Goal: Task Accomplishment & Management: Manage account settings

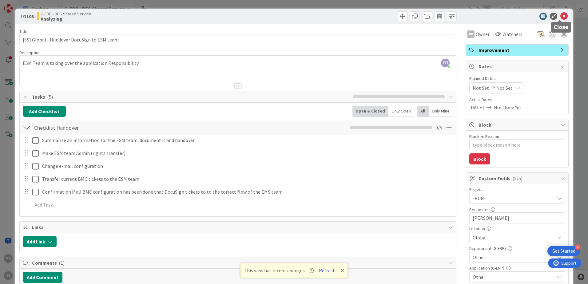
click at [560, 14] on icon at bounding box center [563, 16] width 7 height 7
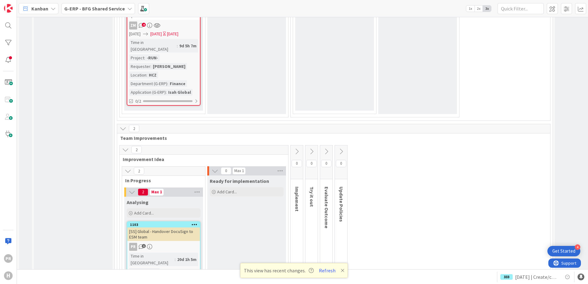
click at [93, 8] on b "G-ERP - BFG Shared Service" at bounding box center [94, 9] width 61 height 6
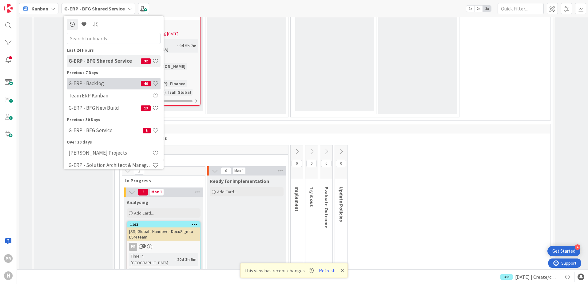
click at [99, 84] on h4 "G-ERP - Backlog" at bounding box center [105, 83] width 72 height 6
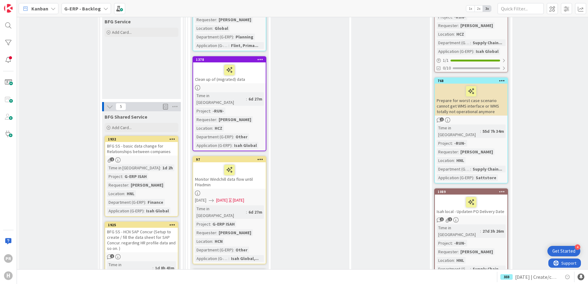
scroll to position [584, 0]
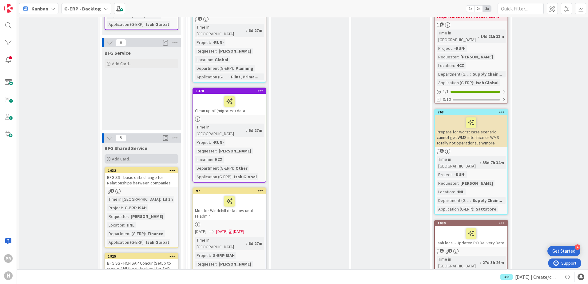
click at [117, 156] on span "Add Card..." at bounding box center [122, 159] width 20 height 6
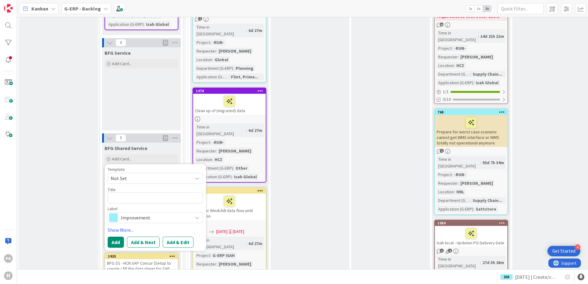
click at [148, 212] on div "Improvement" at bounding box center [155, 217] width 95 height 11
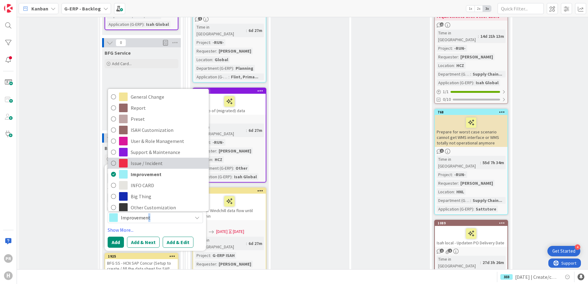
drag, startPoint x: 148, startPoint y: 166, endPoint x: 132, endPoint y: 107, distance: 61.7
click at [132, 159] on span "Issue / Incident" at bounding box center [168, 163] width 75 height 9
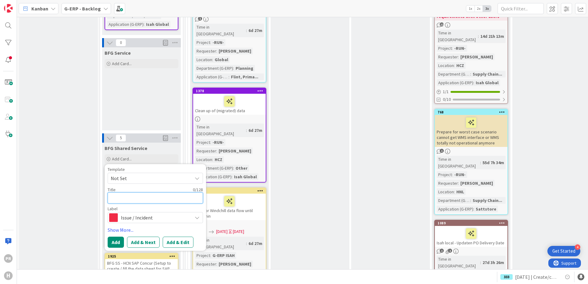
click at [125, 192] on textarea at bounding box center [155, 197] width 95 height 11
type textarea "x"
type textarea "["
type textarea "x"
type textarea "[S"
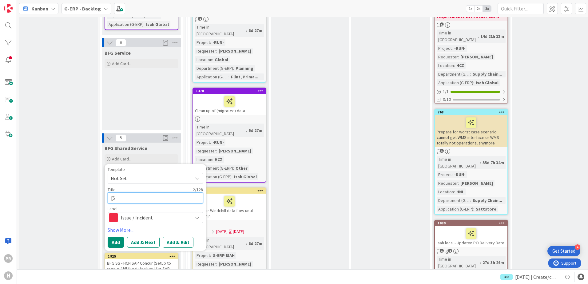
type textarea "x"
type textarea "[SS"
type textarea "x"
type textarea "[SS]"
type textarea "x"
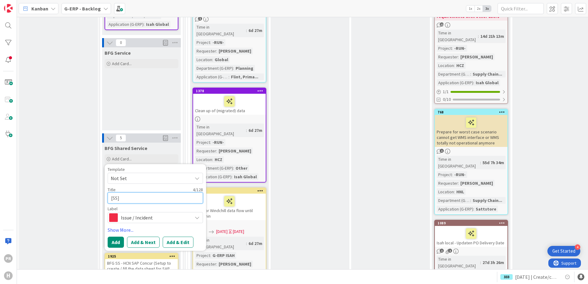
type textarea "[SS]"
type textarea "x"
type textarea "[SS] E"
type textarea "x"
type textarea "[SS] Ea"
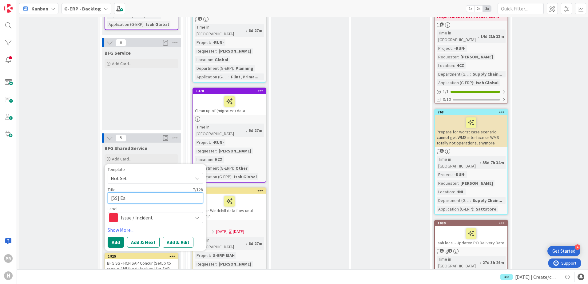
type textarea "x"
type textarea "[SS] Eas"
type textarea "x"
type textarea "[SS] Easy"
type textarea "x"
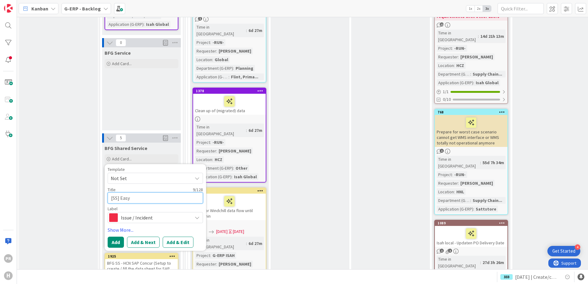
type textarea "[SS] EasyS"
type textarea "x"
type textarea "[SS] EasySy"
type textarea "x"
type textarea "[SS] EasySys"
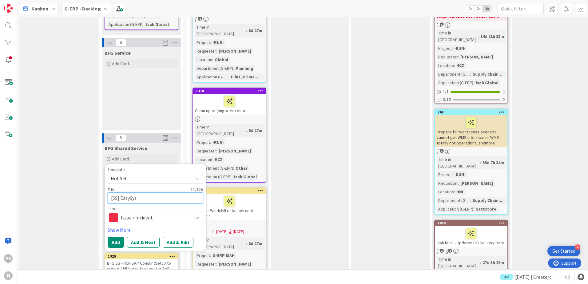
type textarea "x"
type textarea "[SS] EasySyst"
type textarea "x"
type textarea "[SS] EasySyste"
type textarea "x"
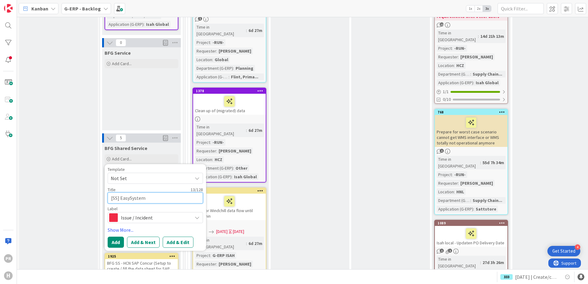
type textarea "[SS] EasySystems"
type textarea "x"
type textarea "[SS] EasySystems"
type textarea "x"
type textarea "[SS] EasySystems -"
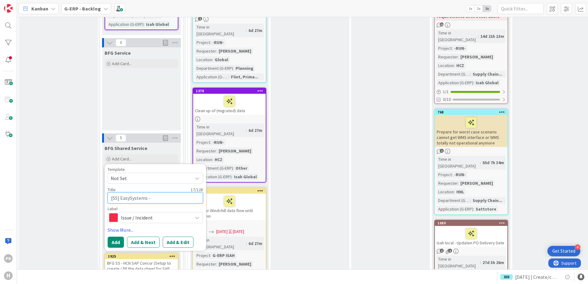
type textarea "x"
type textarea "[SS] EasySystems -"
paste textarea "Some recipients are receiving the invoice more then once. Remove the double ent…"
type textarea "x"
type textarea "[SS] EasySystems - Some recipients are receiving the invoice more then once. Re…"
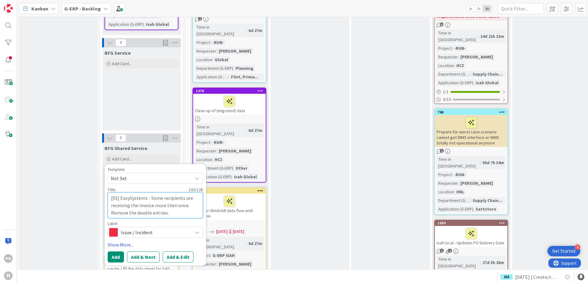
type textarea "x"
type textarea "[SS] EasySystems - Some recipients are receiving the invoice more then once. Re…"
click at [176, 251] on button "Add & Edit" at bounding box center [178, 256] width 31 height 11
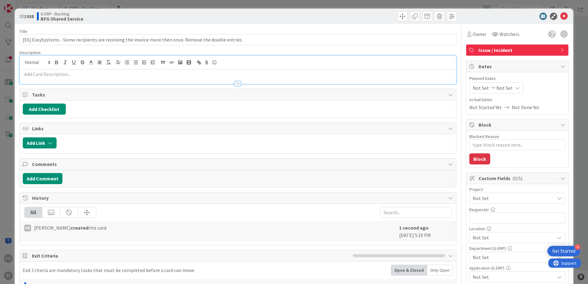
click at [152, 61] on div at bounding box center [238, 70] width 436 height 28
click at [86, 74] on p at bounding box center [238, 74] width 430 height 7
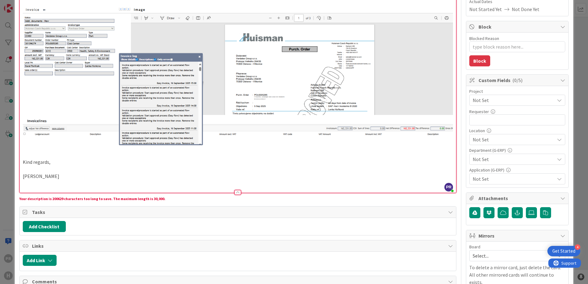
scroll to position [92, 0]
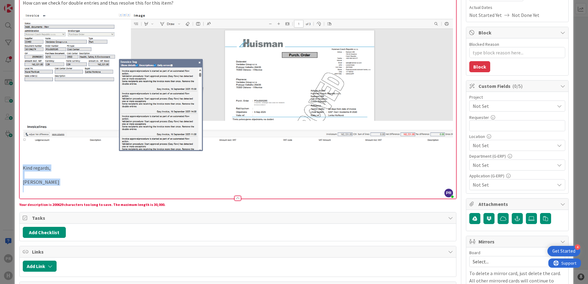
drag, startPoint x: 67, startPoint y: 186, endPoint x: 10, endPoint y: 168, distance: 60.0
click at [5, 167] on div "ID 1938 G-ERP - Backlog BFG Shared Service Title 102 / 128 [SS] EasySystems - S…" at bounding box center [294, 142] width 588 height 284
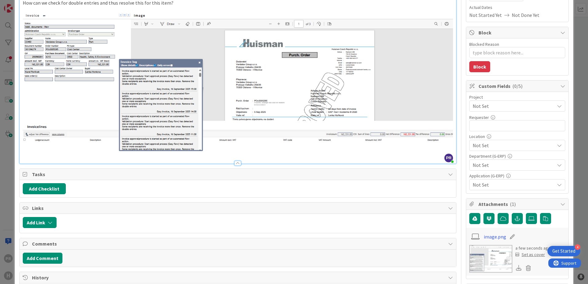
click at [494, 105] on span "Not Set" at bounding box center [512, 106] width 79 height 9
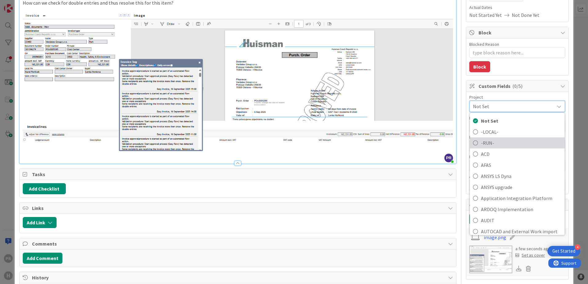
click at [490, 141] on span "-RUN-" at bounding box center [521, 142] width 81 height 9
type textarea "x"
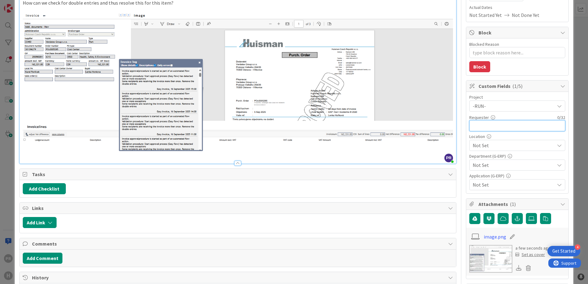
click at [486, 127] on input "text" at bounding box center [517, 125] width 96 height 11
type input "[PERSON_NAME]"
type textarea "x"
type input "[PERSON_NAME]"
click at [498, 149] on span "Not Set" at bounding box center [514, 145] width 82 height 7
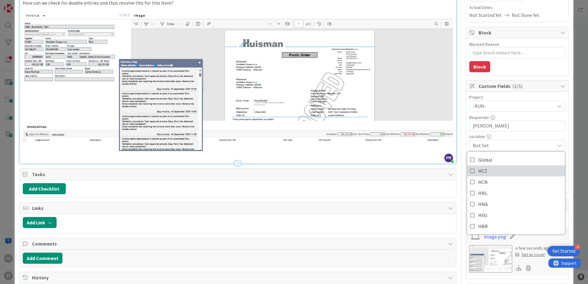
click at [489, 171] on link "HCZ" at bounding box center [516, 170] width 98 height 11
click at [506, 147] on span "HCZ" at bounding box center [514, 145] width 82 height 7
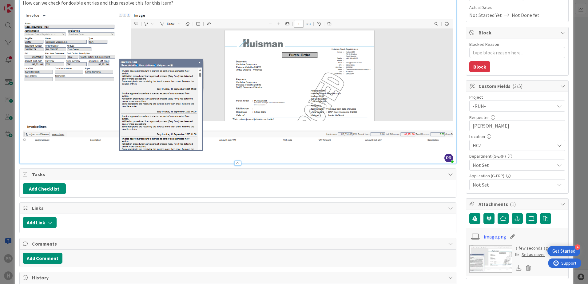
click at [494, 166] on span "Not Set" at bounding box center [514, 164] width 82 height 7
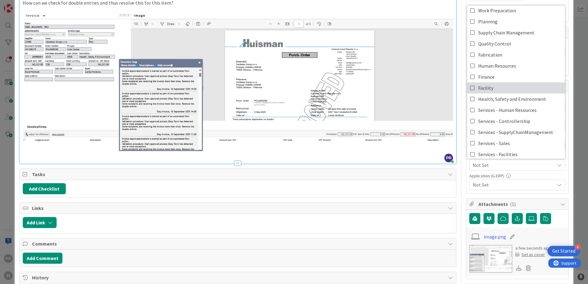
scroll to position [0, 0]
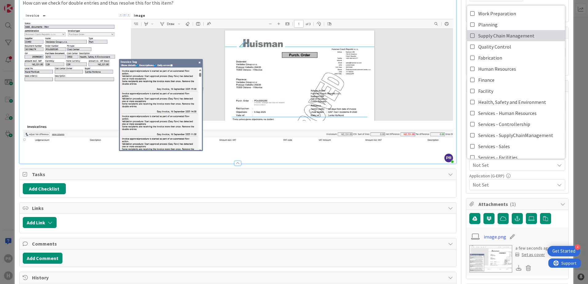
click at [504, 36] on span "Supply Chain Management" at bounding box center [506, 35] width 56 height 9
click at [561, 176] on div "Project -RUN- Not Set -LOCAL- -RUN- ACD AFAS ANSYS LS Dyna ANSYS upgrade Applic…" at bounding box center [517, 142] width 102 height 101
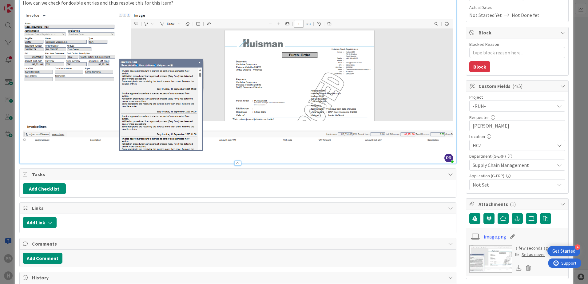
click at [544, 183] on span "Not Set" at bounding box center [514, 184] width 82 height 7
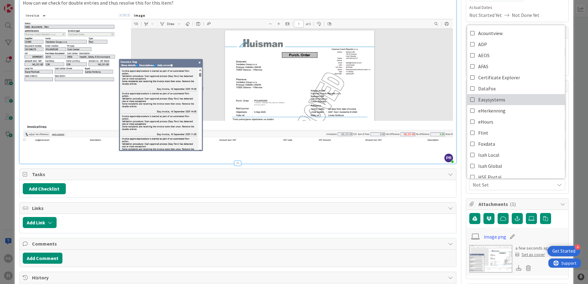
click at [492, 100] on span "Easysystems" at bounding box center [491, 99] width 27 height 9
type textarea "x"
click at [557, 198] on div "Owner Watchers Issue / Incident Dates Planned Dates Not Set Not Set Actual Date…" at bounding box center [517, 198] width 103 height 532
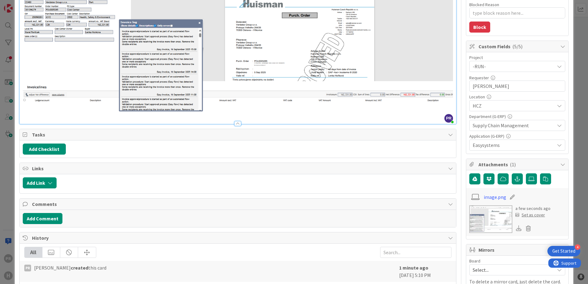
scroll to position [184, 0]
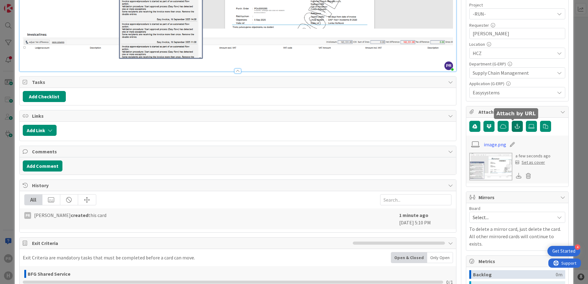
click at [516, 127] on button "button" at bounding box center [517, 126] width 11 height 11
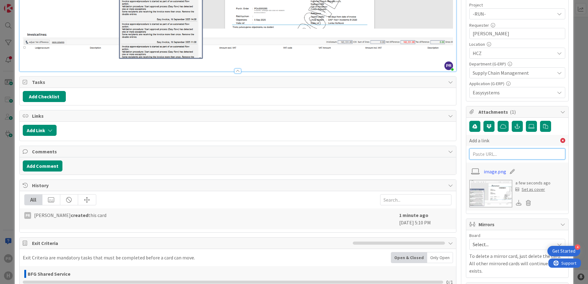
click at [496, 155] on input "text" at bounding box center [517, 153] width 96 height 11
paste input "https://support.easysystems.nl/workspace/0/item/96521"
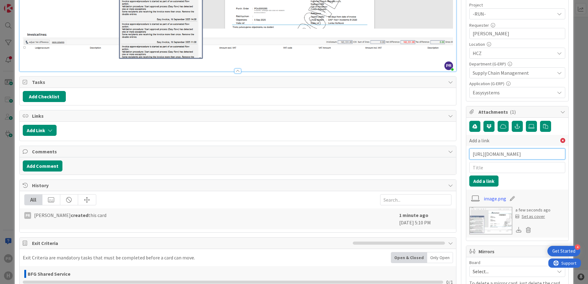
type input "https://support.easysystems.nl/workspace/0/item/96521"
click at [493, 168] on input "text" at bounding box center [517, 167] width 96 height 11
type input "ES ticket"
click at [483, 184] on button "Add a link" at bounding box center [483, 181] width 29 height 11
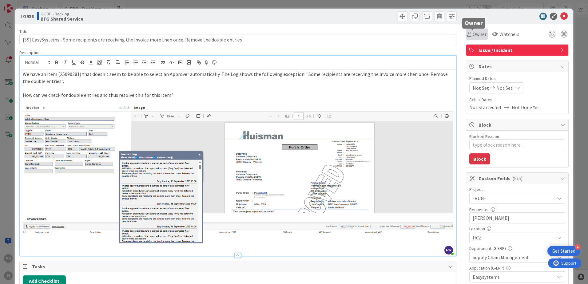
click at [478, 34] on span "Owner" at bounding box center [480, 33] width 14 height 7
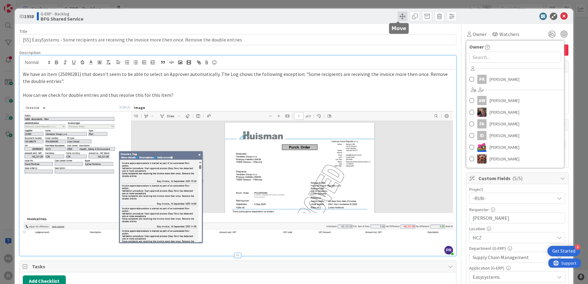
click at [399, 18] on span at bounding box center [403, 16] width 10 height 10
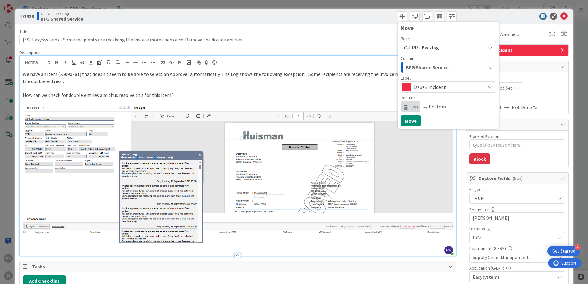
click at [425, 66] on span "BFG Shared Service" at bounding box center [427, 67] width 43 height 8
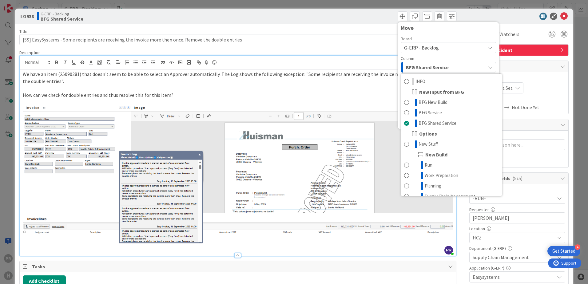
click at [425, 66] on span "BFG Shared Service" at bounding box center [427, 67] width 43 height 8
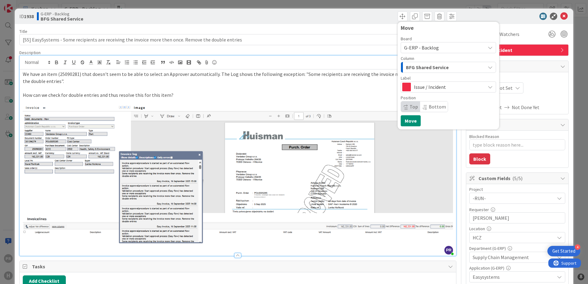
click at [427, 90] on span "Issue / Incident" at bounding box center [448, 87] width 68 height 9
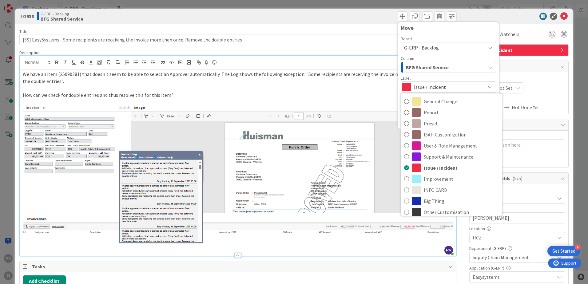
click at [421, 50] on span "G-ERP - Backlog" at bounding box center [421, 48] width 35 height 6
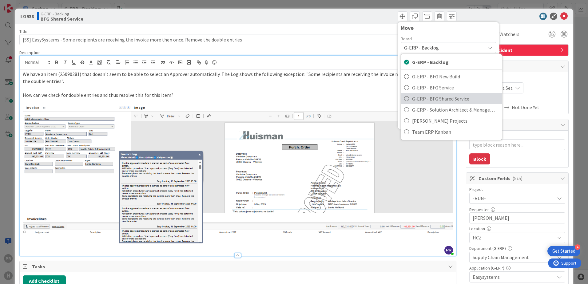
click at [435, 97] on span "G-ERP - BFG Shared Service" at bounding box center [455, 98] width 87 height 9
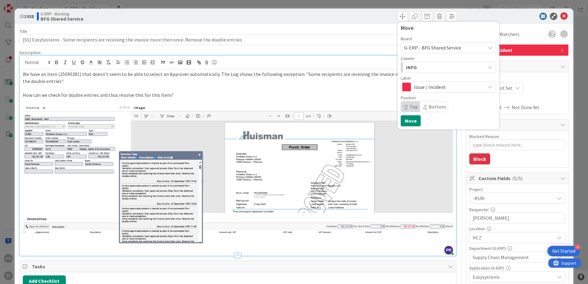
click at [425, 67] on div "INFO" at bounding box center [444, 67] width 81 height 10
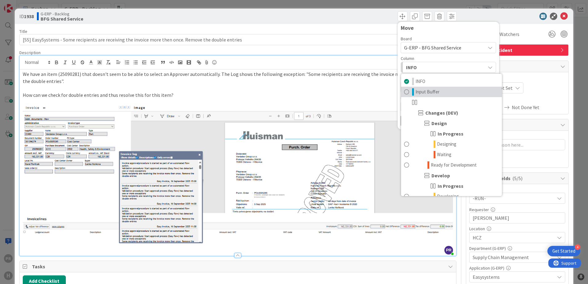
click at [431, 91] on span "Input Buffer" at bounding box center [427, 91] width 24 height 7
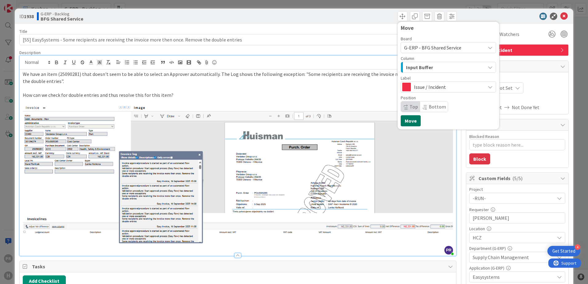
click at [411, 115] on button "Move" at bounding box center [411, 120] width 20 height 11
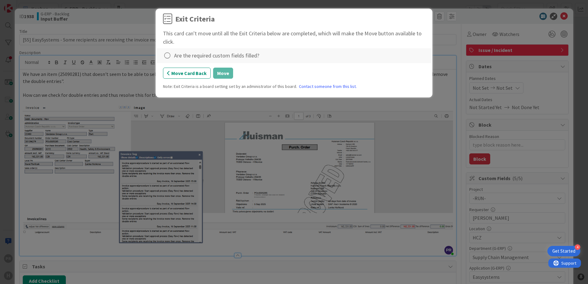
click at [198, 55] on div "Are the required custom fields filled?" at bounding box center [216, 55] width 85 height 8
click at [167, 54] on icon at bounding box center [167, 55] width 9 height 9
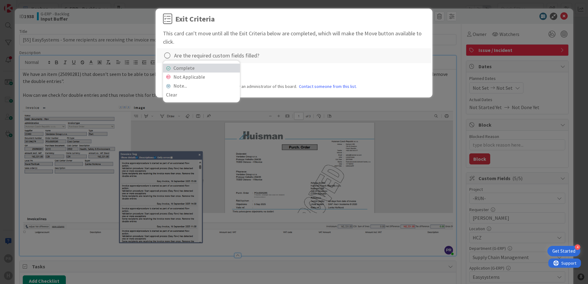
click at [210, 67] on link "Complete" at bounding box center [201, 68] width 77 height 9
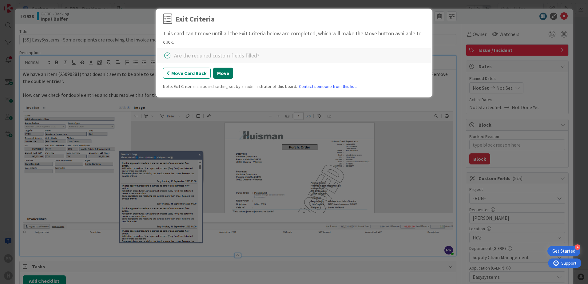
click at [224, 72] on button "Move" at bounding box center [223, 73] width 20 height 11
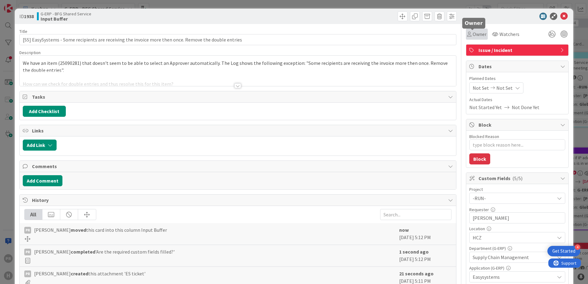
click at [467, 36] on icon at bounding box center [469, 34] width 4 height 5
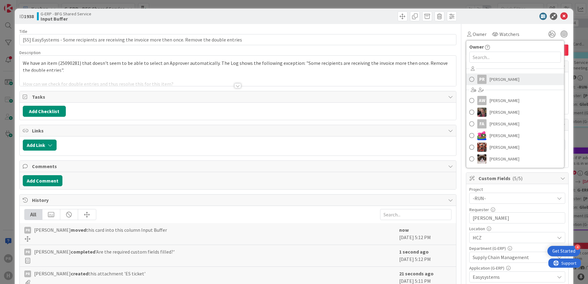
click at [469, 78] on span at bounding box center [471, 79] width 5 height 9
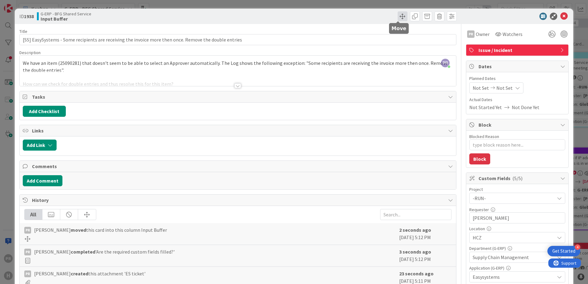
click at [399, 17] on span at bounding box center [403, 16] width 10 height 10
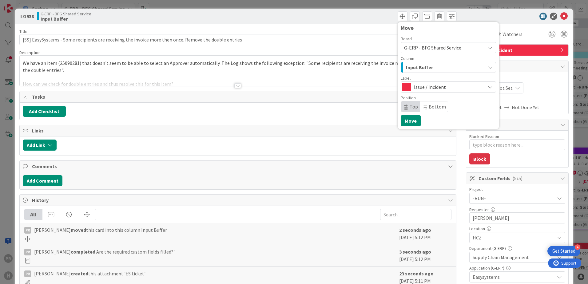
click at [431, 86] on span "Issue / Incident" at bounding box center [448, 87] width 68 height 9
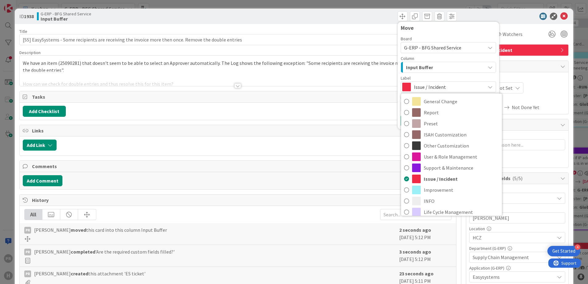
click at [423, 65] on span "Input Buffer" at bounding box center [419, 67] width 27 height 8
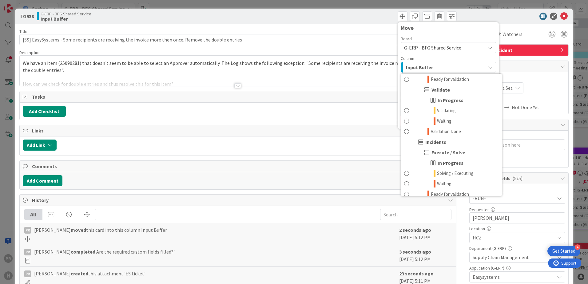
scroll to position [430, 0]
click at [451, 174] on span "Solving / Executing" at bounding box center [455, 173] width 37 height 7
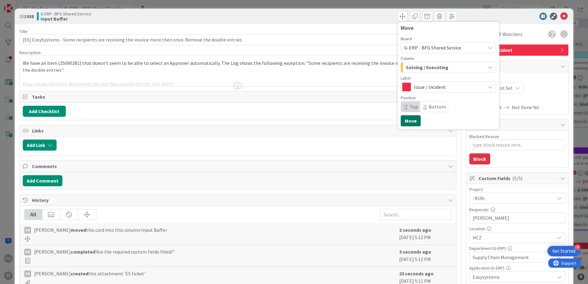
click at [413, 120] on button "Move" at bounding box center [411, 120] width 20 height 11
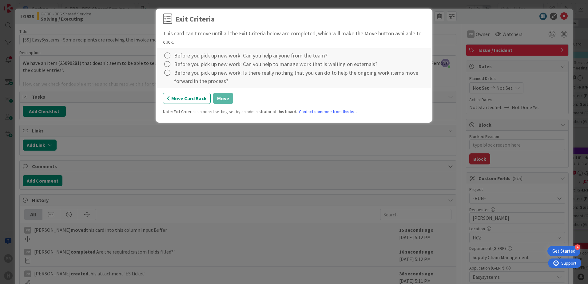
click at [172, 55] on div at bounding box center [167, 55] width 9 height 9
click at [176, 65] on link "Complete" at bounding box center [201, 68] width 77 height 9
click at [169, 62] on icon at bounding box center [167, 64] width 9 height 9
click at [175, 72] on div "Complete Not Applicable Note... Clear" at bounding box center [201, 90] width 77 height 42
click at [176, 74] on link "Complete" at bounding box center [201, 76] width 77 height 9
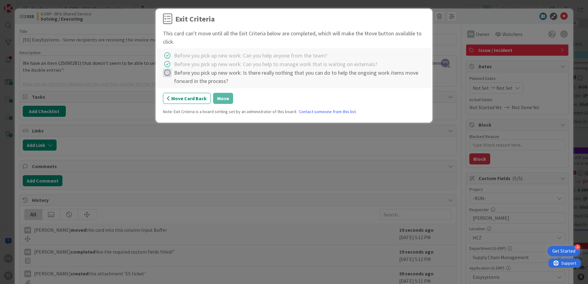
click at [166, 73] on icon at bounding box center [167, 73] width 9 height 9
drag, startPoint x: 174, startPoint y: 81, endPoint x: 177, endPoint y: 85, distance: 5.0
click at [174, 81] on div "Complete Not Applicable Note... Clear" at bounding box center [201, 99] width 77 height 42
click at [182, 87] on link "Complete" at bounding box center [201, 85] width 77 height 9
click at [219, 98] on button "Move" at bounding box center [223, 98] width 20 height 11
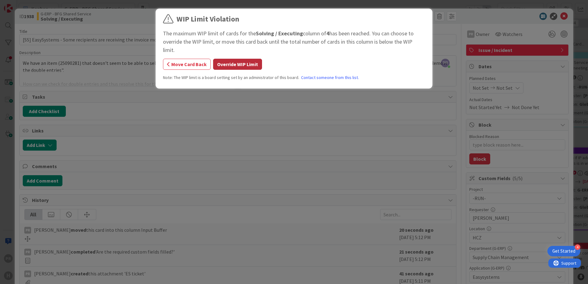
click at [229, 59] on button "Override WIP Limit" at bounding box center [237, 64] width 49 height 11
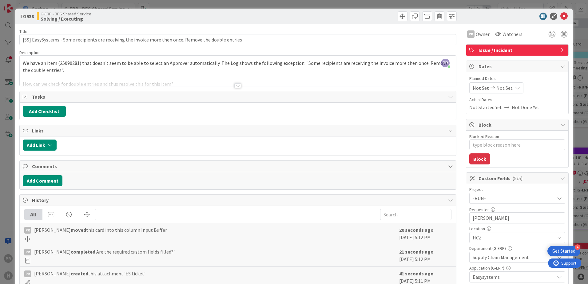
type textarea "x"
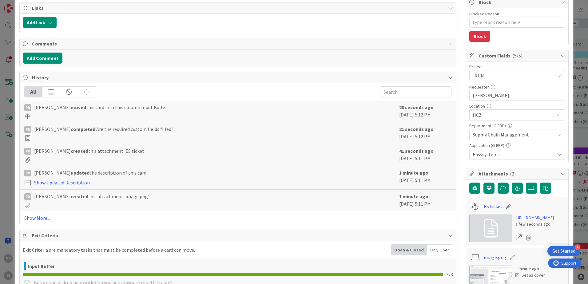
scroll to position [0, 0]
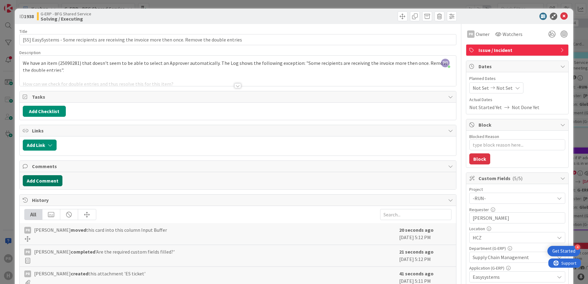
click at [52, 180] on button "Add Comment" at bounding box center [43, 180] width 40 height 11
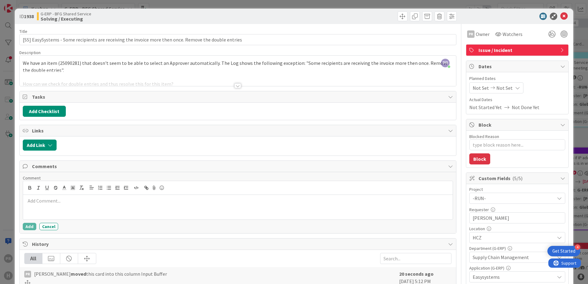
click at [69, 203] on p at bounding box center [238, 200] width 425 height 7
click at [53, 203] on p "Changed" at bounding box center [238, 200] width 425 height 7
drag, startPoint x: 64, startPoint y: 199, endPoint x: -5, endPoint y: 197, distance: 69.2
click at [0, 197] on html "4 Get Started PR H Kanban G-ERP - BFG Shared Service 1x 2x 3x 3 INFO This colum…" at bounding box center [294, 142] width 588 height 284
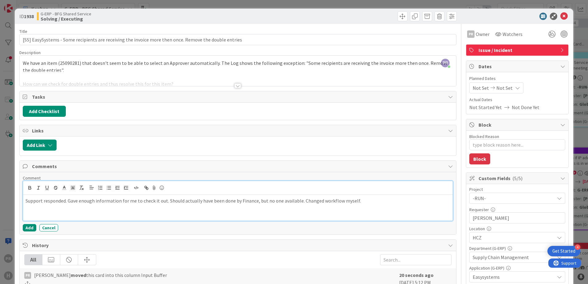
click at [45, 209] on p at bounding box center [238, 207] width 425 height 7
click at [42, 210] on p at bounding box center [238, 207] width 425 height 7
click at [42, 212] on p at bounding box center [238, 214] width 425 height 7
click at [155, 188] on icon at bounding box center [154, 188] width 7 height 9
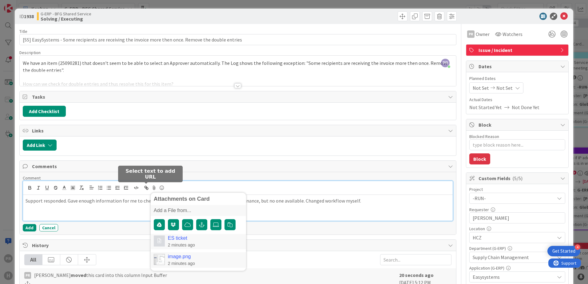
click at [145, 188] on icon "button" at bounding box center [145, 187] width 2 height 2
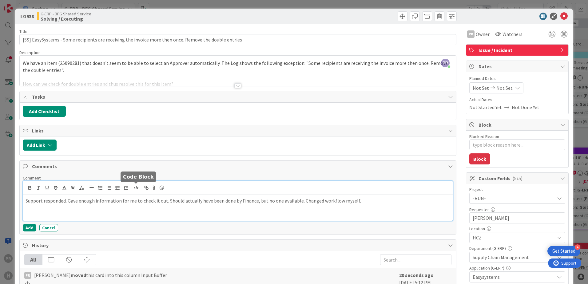
click at [137, 190] on icon "button" at bounding box center [136, 188] width 6 height 6
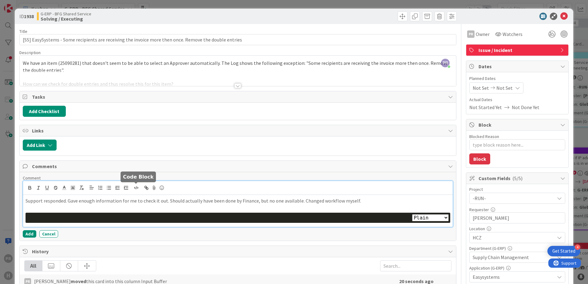
click at [136, 189] on icon "button" at bounding box center [136, 188] width 6 height 6
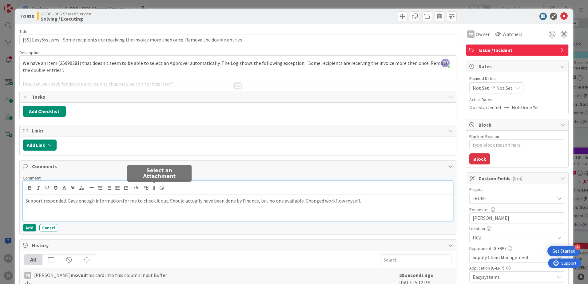
click at [153, 190] on icon at bounding box center [154, 188] width 7 height 9
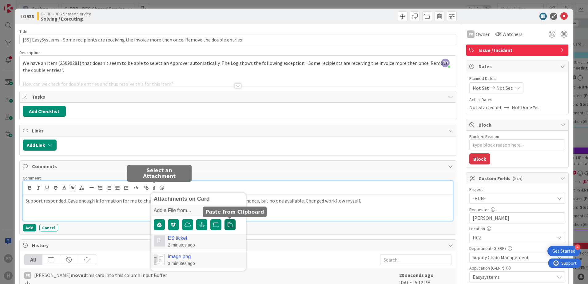
click at [229, 224] on icon "button" at bounding box center [230, 224] width 5 height 5
click at [184, 239] on link "image-09-17-2025, 17:13.png" at bounding box center [200, 238] width 65 height 6
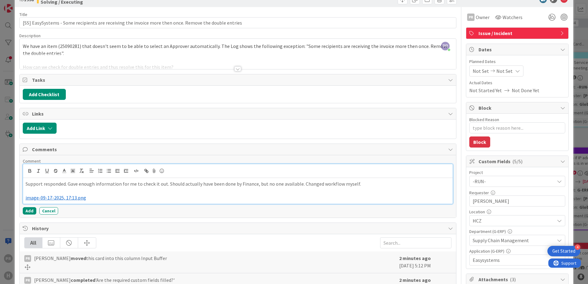
scroll to position [31, 0]
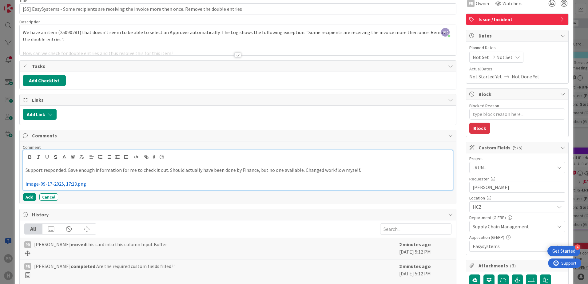
click at [365, 174] on p at bounding box center [238, 177] width 425 height 7
click at [363, 171] on p "Support responded. Gave enough information for me to check it out. Should actua…" at bounding box center [238, 170] width 425 height 7
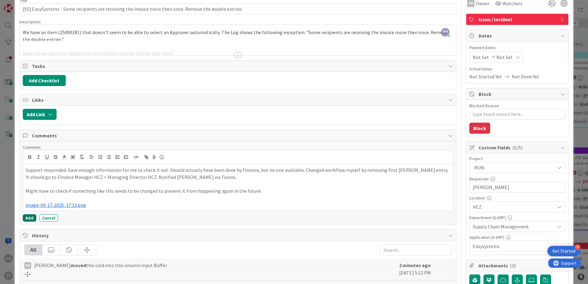
click at [33, 217] on button "Add" at bounding box center [30, 217] width 14 height 7
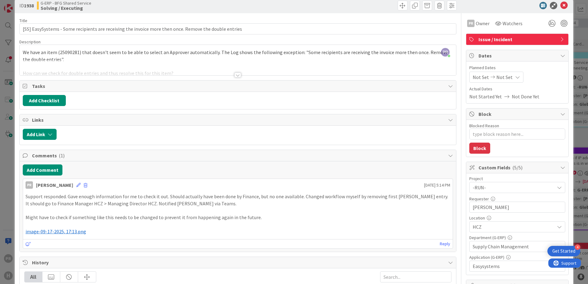
scroll to position [0, 0]
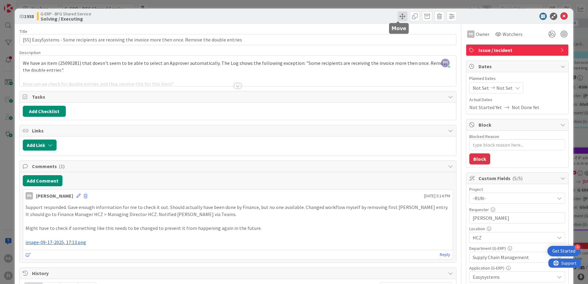
click at [401, 19] on span at bounding box center [403, 16] width 10 height 10
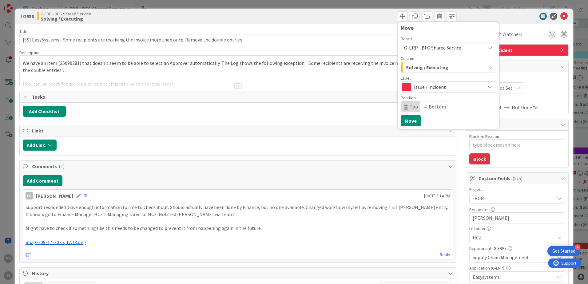
click at [423, 67] on span "Solving / Executing" at bounding box center [427, 67] width 42 height 8
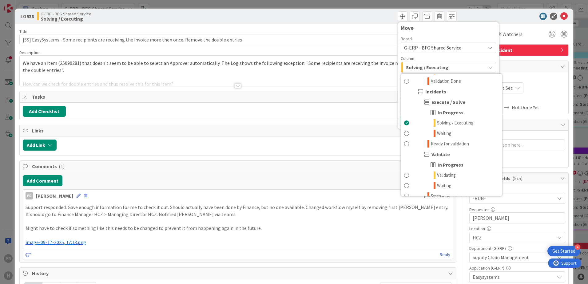
scroll to position [492, 0]
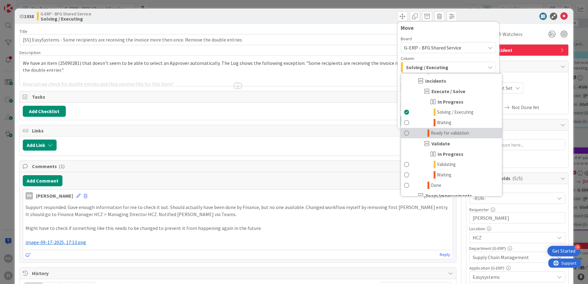
click at [449, 133] on span "Ready for validation" at bounding box center [450, 132] width 38 height 7
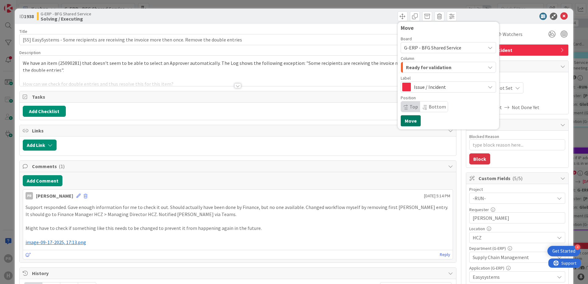
click at [409, 120] on button "Move" at bounding box center [411, 120] width 20 height 11
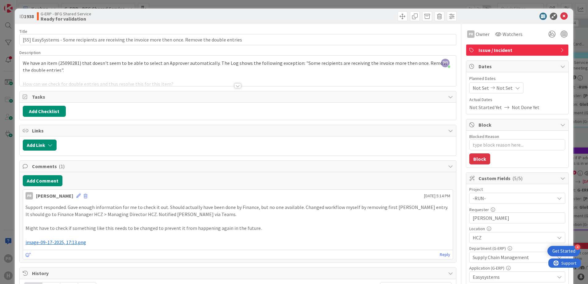
type textarea "x"
click at [560, 17] on icon at bounding box center [563, 16] width 7 height 7
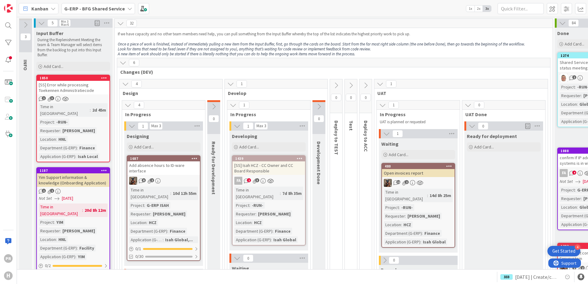
click at [283, 72] on span "Changes (DEV)" at bounding box center [331, 72] width 422 height 6
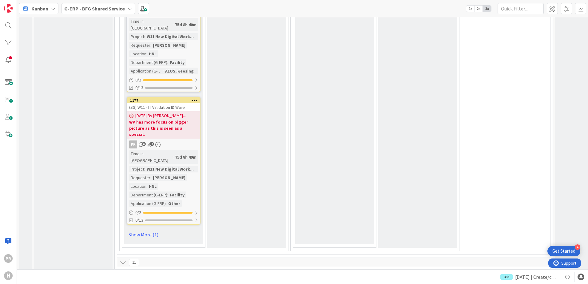
scroll to position [2152, 0]
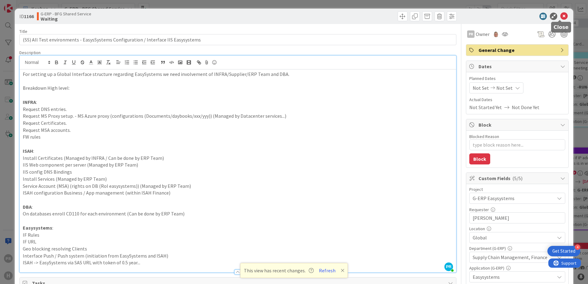
click at [562, 16] on icon at bounding box center [563, 16] width 7 height 7
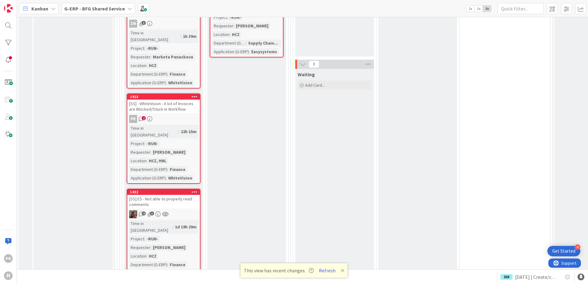
scroll to position [2429, 0]
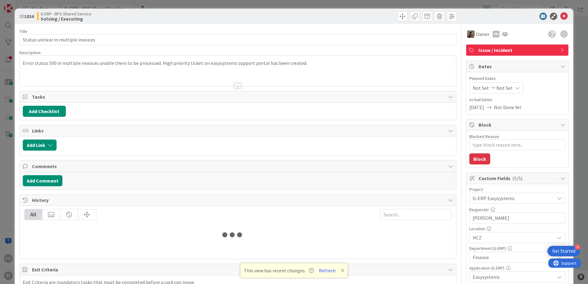
type textarea "x"
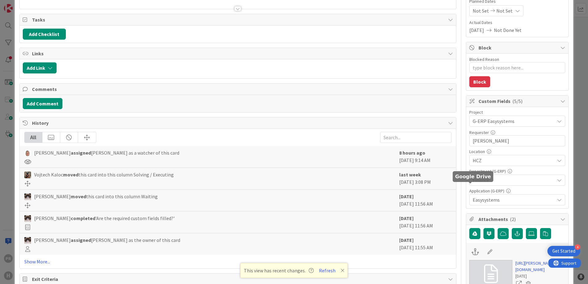
scroll to position [123, 0]
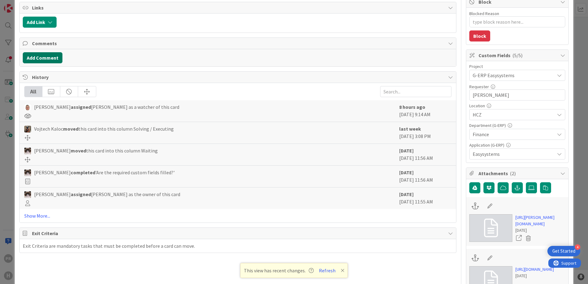
click at [51, 58] on button "Add Comment" at bounding box center [43, 57] width 40 height 11
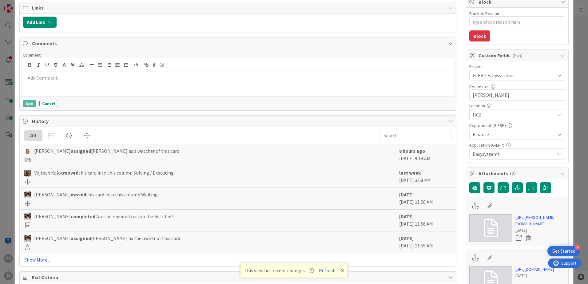
click at [70, 81] on p at bounding box center [238, 77] width 425 height 7
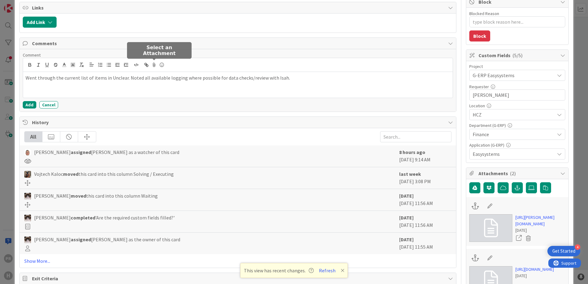
click at [154, 66] on icon at bounding box center [154, 65] width 7 height 9
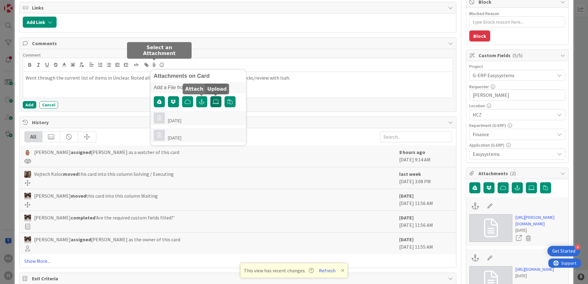
click at [217, 102] on icon at bounding box center [216, 101] width 6 height 5
click at [210, 96] on input "file" at bounding box center [210, 96] width 0 height 0
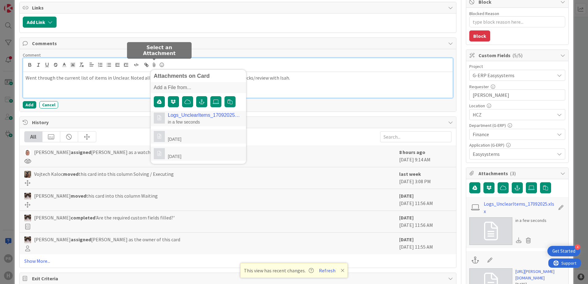
click at [178, 116] on link "Logs_UnclearItems_17092025.xlsx" at bounding box center [204, 116] width 72 height 6
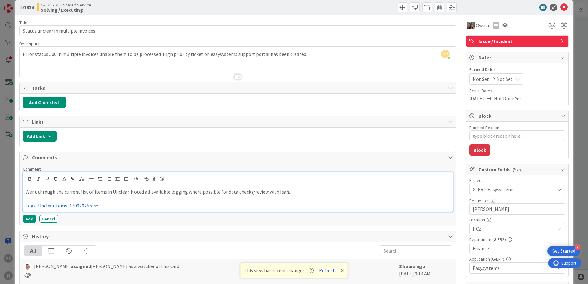
scroll to position [0, 0]
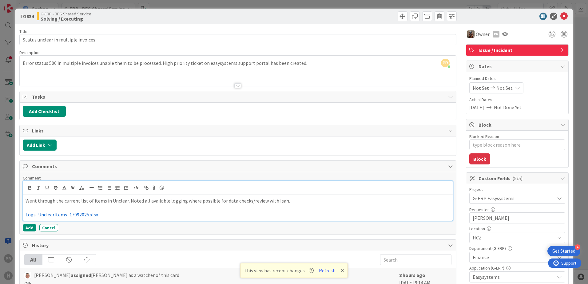
click at [287, 200] on p "Went through the current list of items in Unclear. Noted all available logging …" at bounding box center [238, 200] width 425 height 7
click at [32, 229] on button "Add" at bounding box center [30, 227] width 14 height 7
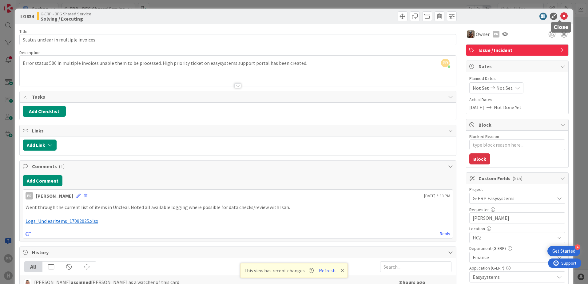
click at [560, 15] on icon at bounding box center [563, 16] width 7 height 7
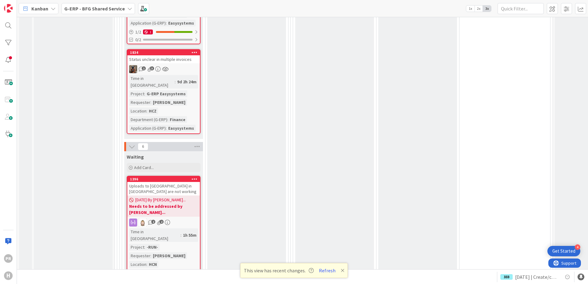
scroll to position [2736, 0]
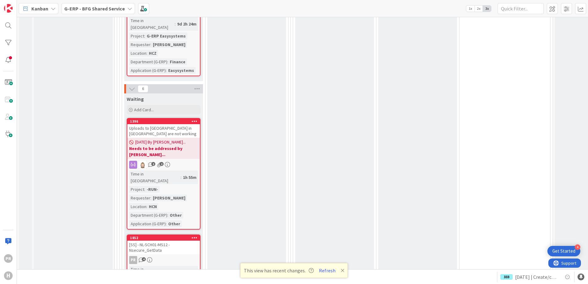
click at [161, 241] on div "[SS] - NL-SCH01-MS12 - Nsecure_GetData" at bounding box center [163, 248] width 73 height 14
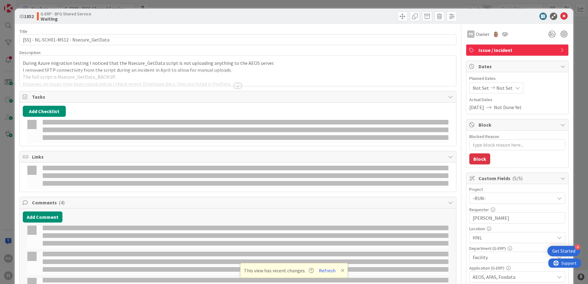
type textarea "x"
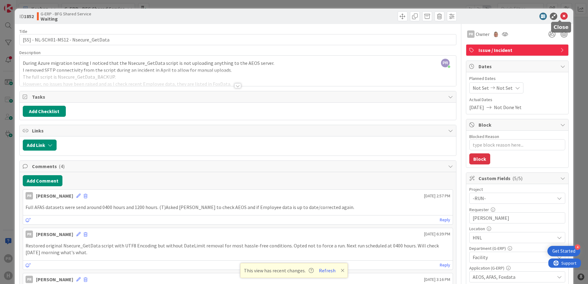
click at [561, 15] on icon at bounding box center [563, 16] width 7 height 7
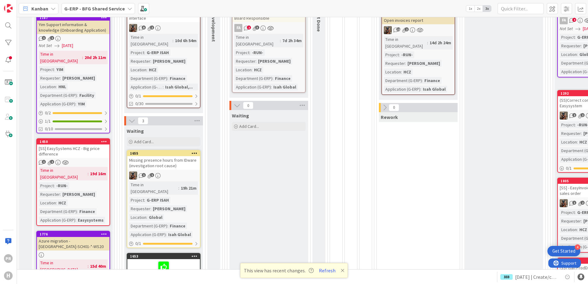
scroll to position [14, 0]
